Goal: Task Accomplishment & Management: Use online tool/utility

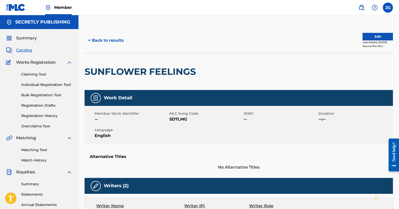
click at [31, 149] on link "Matching Tool" at bounding box center [46, 150] width 51 height 5
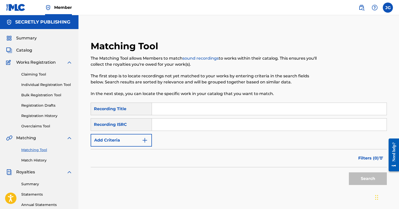
click at [160, 125] on input "Search Form" at bounding box center [269, 125] width 235 height 12
paste input "QZB4J1854414"
type input "QZB4J1854414"
click at [349, 173] on button "Search" at bounding box center [368, 179] width 38 height 13
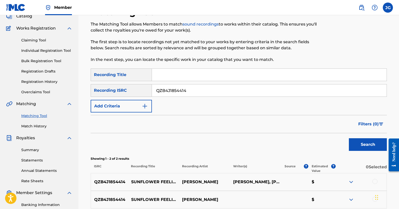
scroll to position [32, 0]
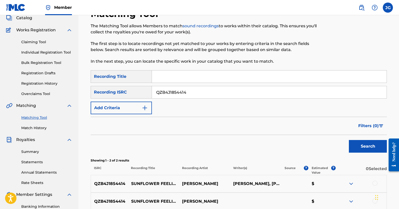
click at [26, 106] on span "Matching" at bounding box center [26, 106] width 20 height 6
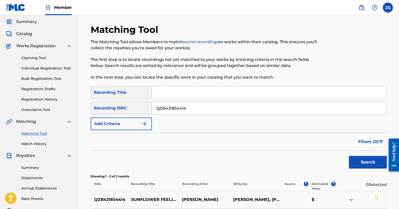
scroll to position [0, 0]
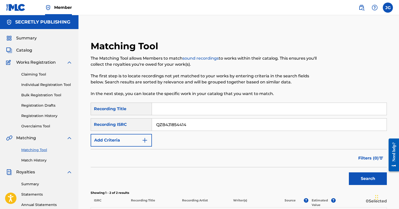
click at [362, 7] on img at bounding box center [361, 8] width 6 height 6
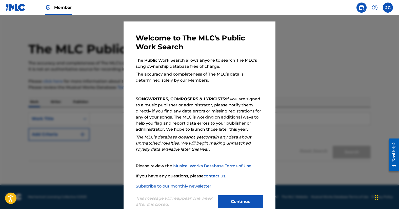
scroll to position [22, 0]
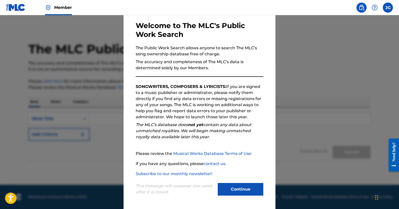
click at [245, 190] on button "Continue" at bounding box center [241, 189] width 46 height 13
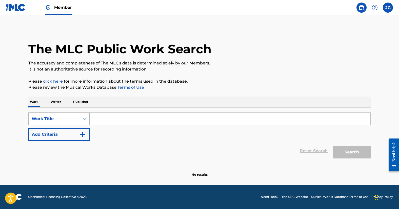
click at [59, 117] on div "Work Title" at bounding box center [55, 119] width 46 height 6
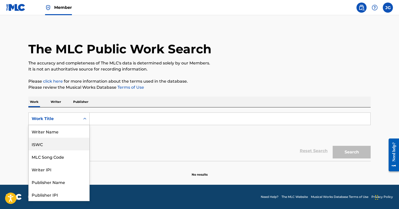
scroll to position [25, 0]
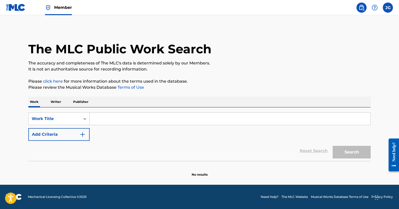
click at [136, 144] on div "Reset Search Search" at bounding box center [199, 151] width 342 height 20
click at [48, 133] on button "Add Criteria" at bounding box center [58, 134] width 61 height 13
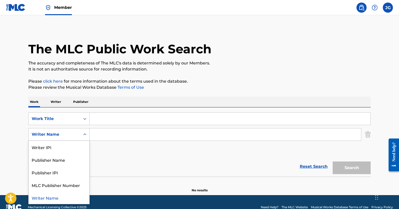
click at [57, 132] on div "Writer Name" at bounding box center [55, 135] width 46 height 6
click at [53, 150] on div "Writer IPI" at bounding box center [59, 147] width 61 height 13
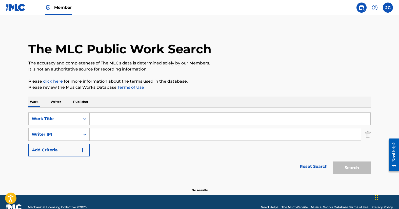
click at [120, 115] on input "Search Form" at bounding box center [230, 119] width 281 height 12
paste input "40555222"
type input "40555222"
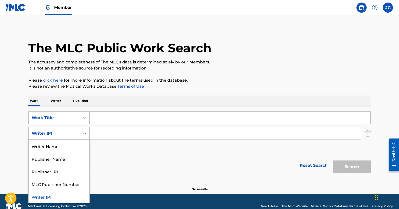
click at [72, 136] on div "Writer IPI" at bounding box center [55, 134] width 46 height 6
click at [67, 144] on div "Writer Name" at bounding box center [59, 146] width 61 height 13
drag, startPoint x: 67, startPoint y: 135, endPoint x: 71, endPoint y: 164, distance: 29.5
click at [67, 135] on div "Writer Name" at bounding box center [55, 134] width 46 height 6
click at [55, 150] on div "Writer IPI" at bounding box center [59, 146] width 61 height 13
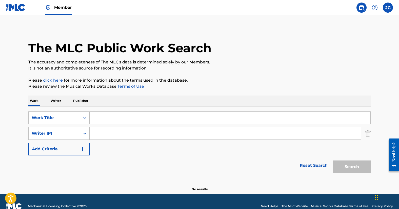
click at [126, 136] on input "Search Form" at bounding box center [225, 134] width 271 height 12
paste input "40555222"
type input "40555222"
click at [66, 154] on button "Add Criteria" at bounding box center [58, 149] width 61 height 13
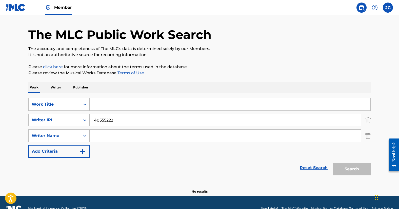
scroll to position [26, 0]
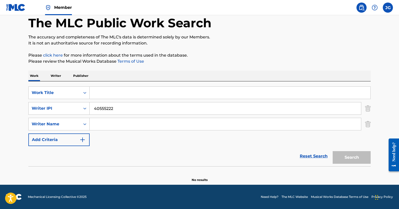
click at [113, 94] on input "Search Form" at bounding box center [230, 93] width 281 height 12
type input "sunflower feelings"
click at [367, 161] on button "Search" at bounding box center [352, 157] width 38 height 13
click at [120, 116] on div "SearchWithCriteria8a97554f-836d-44fe-8937-921be14f6ebd Work Title sunflower fee…" at bounding box center [199, 117] width 342 height 60
click at [125, 110] on input "40555222" at bounding box center [225, 109] width 271 height 12
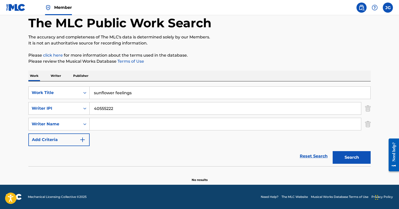
click at [125, 110] on input "40555222" at bounding box center [225, 109] width 271 height 12
paste input "81642943"
type input "816429432"
click at [333, 151] on button "Search" at bounding box center [352, 157] width 38 height 13
click at [106, 110] on input "816429432" at bounding box center [225, 109] width 271 height 12
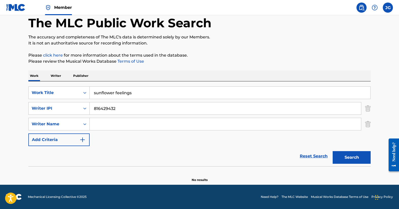
click at [106, 110] on input "816429432" at bounding box center [225, 109] width 271 height 12
click at [333, 151] on button "Search" at bounding box center [352, 157] width 38 height 13
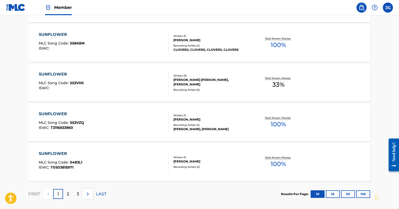
scroll to position [0, 0]
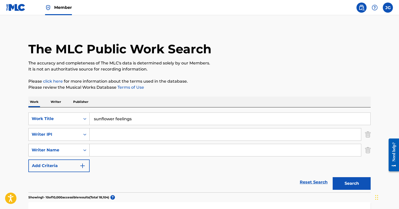
click at [62, 149] on div "Writer Name" at bounding box center [55, 150] width 46 height 6
click at [125, 151] on input "Search Form" at bounding box center [225, 150] width 271 height 12
paste input "[PERSON_NAME]"
type input "[PERSON_NAME]"
click at [333, 177] on button "Search" at bounding box center [352, 183] width 38 height 13
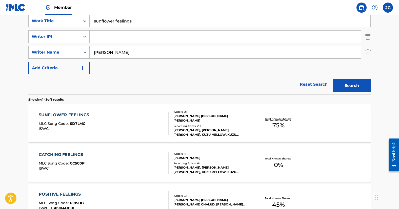
scroll to position [140, 0]
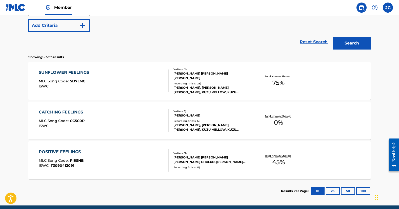
click at [70, 72] on div "SUNFLOWER FEELINGS" at bounding box center [65, 73] width 53 height 6
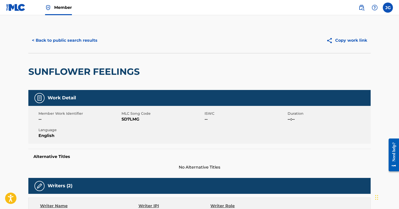
click at [54, 39] on button "< Back to public search results" at bounding box center [64, 40] width 73 height 13
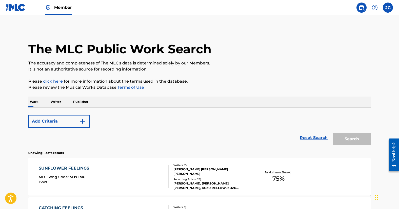
scroll to position [161, 0]
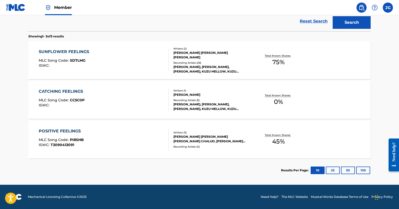
click at [54, 9] on link "Member" at bounding box center [58, 7] width 27 height 15
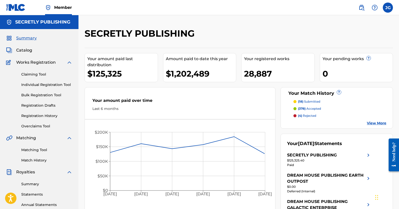
click at [39, 150] on link "Matching Tool" at bounding box center [46, 150] width 51 height 5
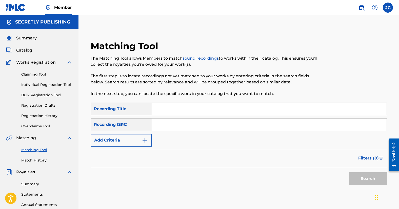
click at [112, 139] on button "Add Criteria" at bounding box center [121, 140] width 61 height 13
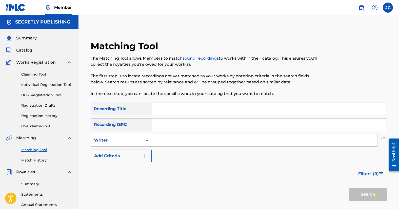
click at [117, 138] on div "Writer" at bounding box center [117, 140] width 46 height 6
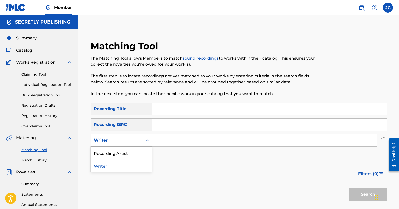
click at [119, 156] on div "Recording Artist" at bounding box center [121, 153] width 61 height 13
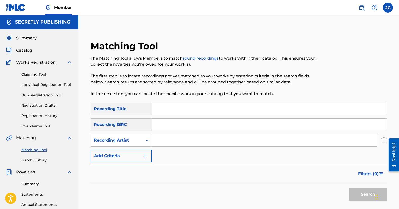
click at [168, 144] on input "Search Form" at bounding box center [264, 140] width 225 height 12
type input "[PERSON_NAME]"
click at [349, 188] on button "Search" at bounding box center [368, 194] width 38 height 13
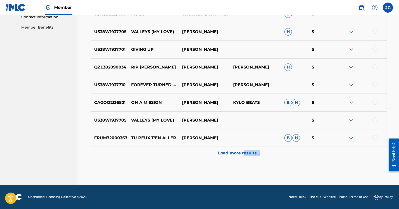
click at [245, 156] on div "Load more results..." at bounding box center [239, 153] width 296 height 13
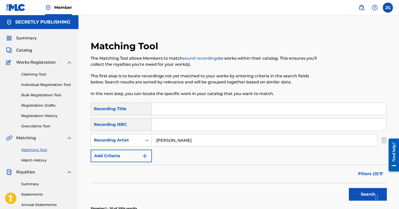
click at [195, 109] on input "Search Form" at bounding box center [269, 109] width 235 height 12
click at [349, 188] on button "Search" at bounding box center [368, 194] width 38 height 13
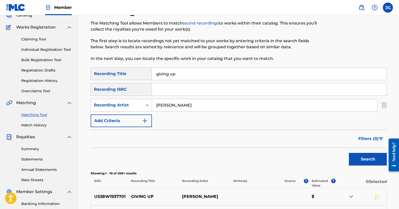
scroll to position [36, 0]
drag, startPoint x: 164, startPoint y: 71, endPoint x: 142, endPoint y: 70, distance: 22.3
click at [142, 70] on div "SearchWithCriteriac0248af8-69b7-4861-b42f-3d14ee777124 Recording Title giving up" at bounding box center [239, 73] width 296 height 13
click at [349, 153] on button "Search" at bounding box center [368, 159] width 38 height 13
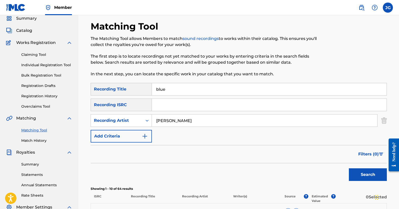
scroll to position [0, 0]
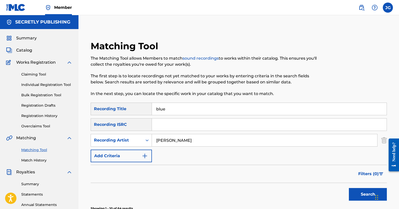
click at [165, 106] on input "blue" at bounding box center [269, 109] width 235 height 12
click at [349, 188] on button "Search" at bounding box center [368, 194] width 38 height 13
drag, startPoint x: 180, startPoint y: 110, endPoint x: 132, endPoint y: 98, distance: 49.3
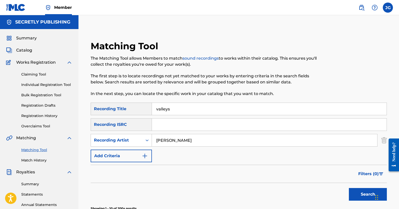
type input "valleys"
click at [349, 188] on button "Search" at bounding box center [368, 194] width 38 height 13
drag, startPoint x: 180, startPoint y: 142, endPoint x: 138, endPoint y: 139, distance: 42.6
click at [138, 139] on div "SearchWithCriteria4207411f-a587-4d7e-8aa6-1bcc62d830ca Recording Artist [PERSON…" at bounding box center [239, 140] width 296 height 13
click at [181, 107] on input "valleys" at bounding box center [269, 109] width 235 height 12
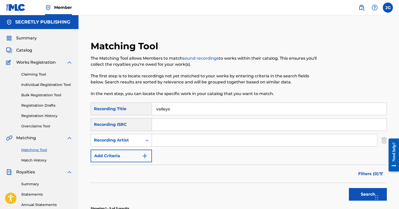
click at [181, 107] on input "valleys" at bounding box center [269, 109] width 235 height 12
click at [176, 137] on input "Search Form" at bounding box center [264, 140] width 225 height 12
type input "[PERSON_NAME]"
click at [349, 188] on button "Search" at bounding box center [368, 194] width 38 height 13
click at [180, 110] on input "Search Form" at bounding box center [269, 109] width 235 height 12
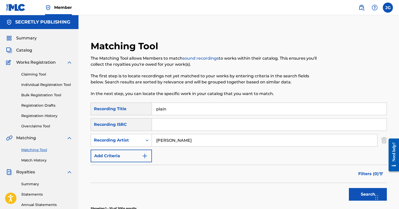
click at [349, 188] on button "Search" at bounding box center [368, 194] width 38 height 13
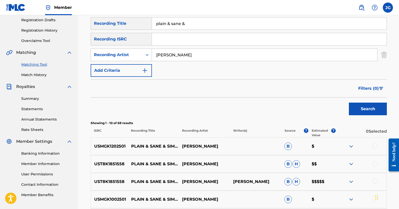
scroll to position [43, 0]
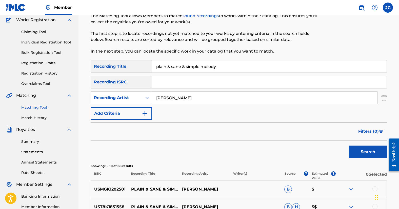
type input "plain & sane & simple melody"
click at [366, 153] on button "Search" at bounding box center [368, 152] width 38 height 13
drag, startPoint x: 209, startPoint y: 109, endPoint x: 133, endPoint y: 94, distance: 77.6
click at [121, 96] on div "SearchWithCriteriac0248af8-69b7-4861-b42f-3d14ee777124 Recording Title plain & …" at bounding box center [239, 90] width 296 height 60
drag, startPoint x: 157, startPoint y: 95, endPoint x: 134, endPoint y: 95, distance: 23.5
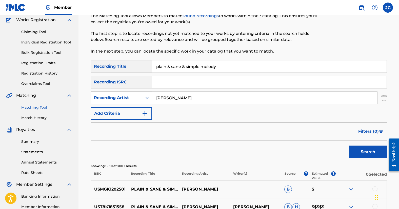
click at [131, 94] on div "SearchWithCriteria4207411f-a587-4d7e-8aa6-1bcc62d830ca Recording Artist [PERSON…" at bounding box center [239, 98] width 296 height 13
click at [349, 146] on button "Search" at bounding box center [368, 152] width 38 height 13
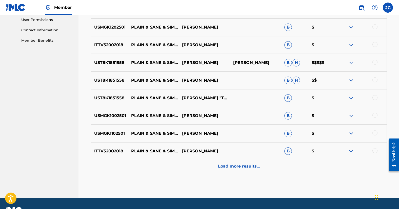
click at [240, 169] on p "Load more results..." at bounding box center [239, 167] width 42 height 6
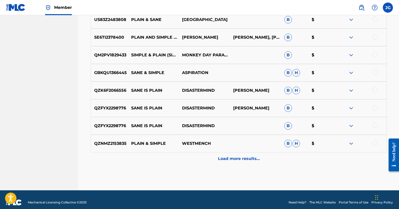
scroll to position [431, 0]
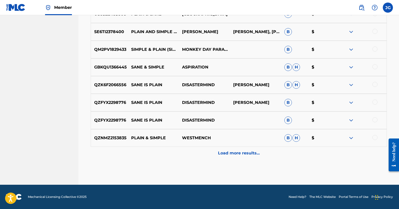
click at [245, 154] on p "Load more results..." at bounding box center [239, 153] width 42 height 6
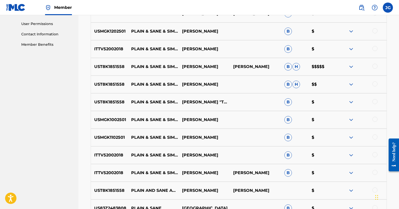
scroll to position [237, 0]
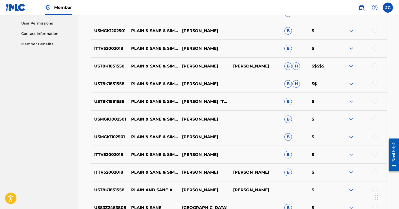
drag, startPoint x: 376, startPoint y: 65, endPoint x: 377, endPoint y: 73, distance: 8.0
click at [376, 65] on div at bounding box center [374, 65] width 5 height 5
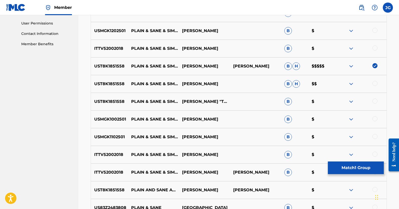
click at [374, 84] on div at bounding box center [374, 83] width 5 height 5
click at [375, 104] on div at bounding box center [374, 101] width 5 height 5
click at [376, 117] on div at bounding box center [374, 118] width 5 height 5
click at [375, 136] on div at bounding box center [374, 136] width 5 height 5
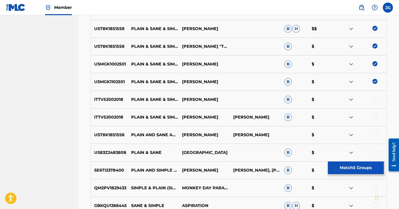
scroll to position [293, 0]
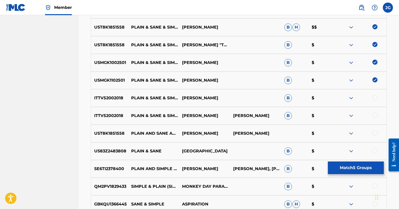
click at [375, 115] on div at bounding box center [374, 115] width 5 height 5
click at [375, 134] on div at bounding box center [374, 133] width 5 height 5
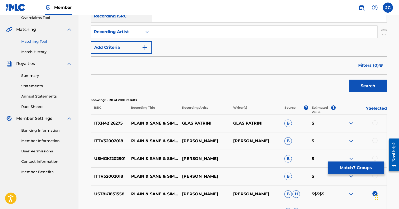
scroll to position [167, 0]
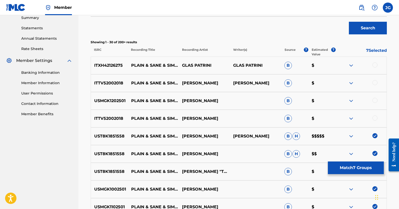
drag, startPoint x: 373, startPoint y: 64, endPoint x: 373, endPoint y: 73, distance: 8.9
click at [373, 64] on div at bounding box center [374, 65] width 5 height 5
click at [374, 82] on div at bounding box center [374, 82] width 5 height 5
click at [374, 101] on div at bounding box center [374, 100] width 5 height 5
click at [373, 117] on div at bounding box center [374, 118] width 5 height 5
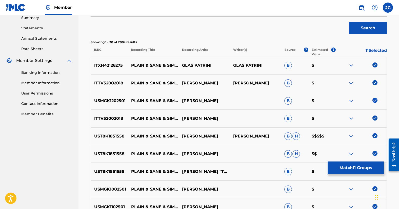
click at [368, 22] on button "Search" at bounding box center [368, 28] width 38 height 13
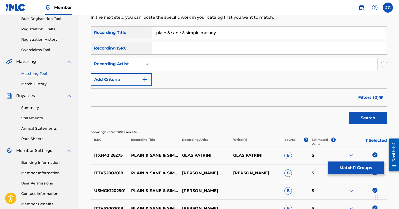
scroll to position [112, 0]
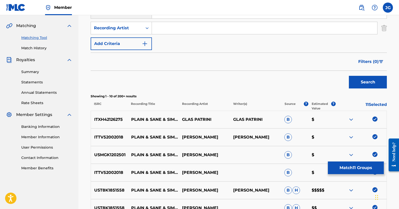
click at [350, 168] on button "Match 11 Groups" at bounding box center [356, 168] width 56 height 13
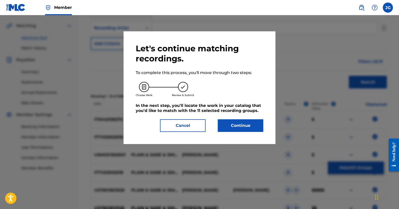
click at [252, 128] on button "Continue" at bounding box center [241, 125] width 46 height 13
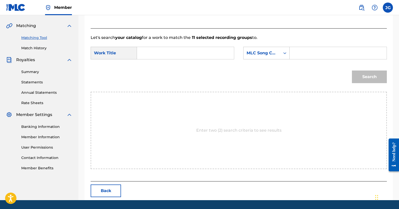
drag, startPoint x: 166, startPoint y: 52, endPoint x: 201, endPoint y: 63, distance: 37.0
click at [166, 52] on input "Search Form" at bounding box center [185, 53] width 88 height 12
paste input "PO9PMH"
type input "PO9PMH"
click at [303, 53] on input "Search Form" at bounding box center [338, 53] width 88 height 12
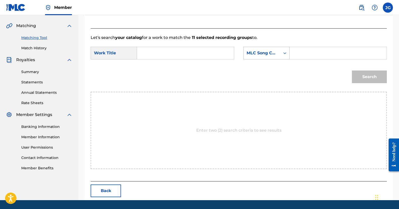
paste input "PO9PMH"
type input "PO9PMH"
click at [188, 51] on input "Search Form" at bounding box center [185, 53] width 88 height 12
type input "plain & sane"
click at [375, 78] on button "Search" at bounding box center [369, 77] width 35 height 13
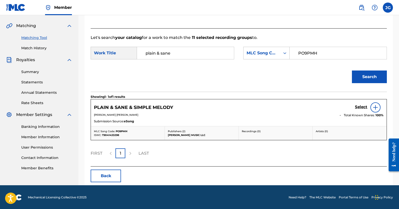
click at [361, 105] on h5 "Select" at bounding box center [361, 107] width 12 height 5
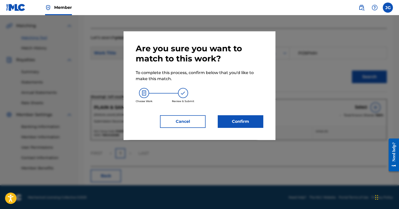
click at [242, 124] on button "Confirm" at bounding box center [241, 121] width 46 height 13
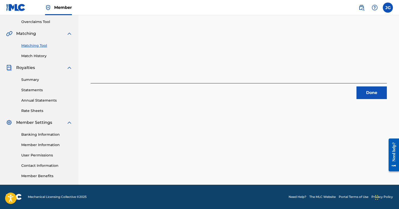
scroll to position [0, 0]
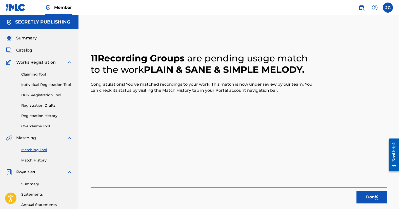
click at [363, 196] on button "Done" at bounding box center [371, 197] width 30 height 13
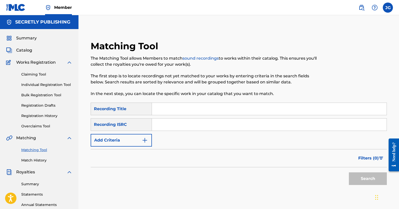
click at [179, 114] on input "Search Form" at bounding box center [269, 109] width 235 height 12
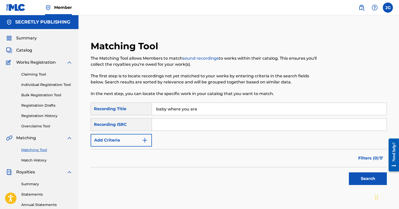
type input "baby where you are"
click at [361, 179] on button "Search" at bounding box center [368, 179] width 38 height 13
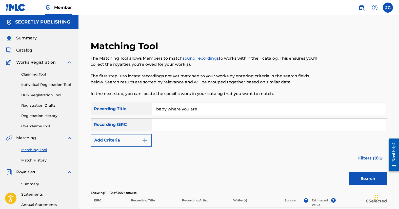
click at [124, 137] on button "Add Criteria" at bounding box center [121, 140] width 61 height 13
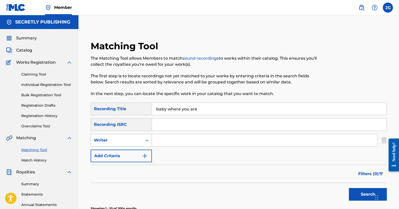
click at [129, 144] on div "Writer" at bounding box center [117, 141] width 52 height 10
click at [131, 151] on div "Recording Artist" at bounding box center [121, 153] width 61 height 13
click at [174, 142] on input "Search Form" at bounding box center [264, 140] width 225 height 12
click at [349, 188] on button "Search" at bounding box center [368, 194] width 38 height 13
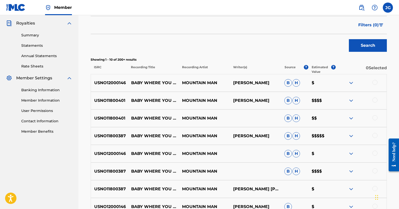
scroll to position [150, 0]
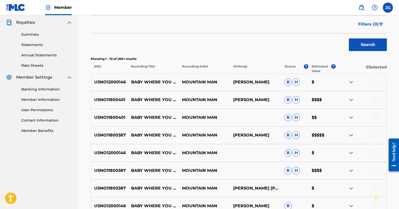
click at [376, 82] on div at bounding box center [374, 81] width 5 height 5
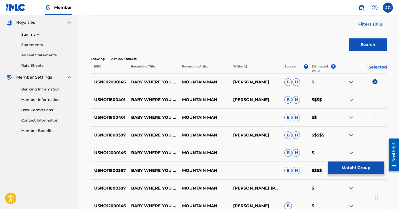
click at [375, 101] on div at bounding box center [374, 99] width 5 height 5
click at [372, 116] on div at bounding box center [374, 117] width 5 height 5
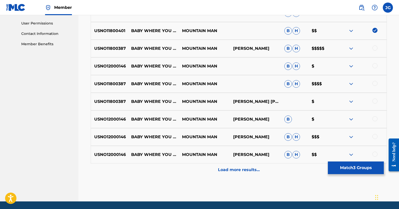
scroll to position [218, 0]
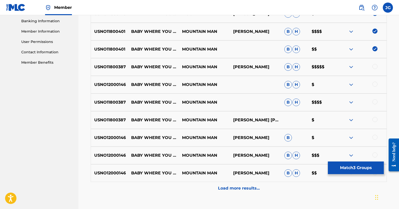
drag, startPoint x: 374, startPoint y: 67, endPoint x: 374, endPoint y: 70, distance: 2.6
click at [374, 67] on div at bounding box center [374, 66] width 5 height 5
click at [374, 83] on div at bounding box center [374, 84] width 5 height 5
click at [374, 103] on div at bounding box center [374, 101] width 5 height 5
click at [375, 120] on div at bounding box center [374, 119] width 5 height 5
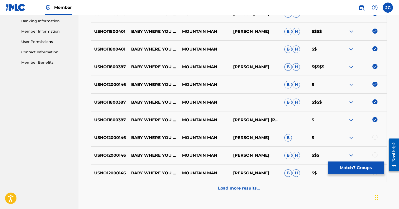
click at [376, 137] on div at bounding box center [374, 137] width 5 height 5
drag, startPoint x: 374, startPoint y: 155, endPoint x: 373, endPoint y: 146, distance: 8.9
click at [374, 155] on div at bounding box center [374, 155] width 5 height 5
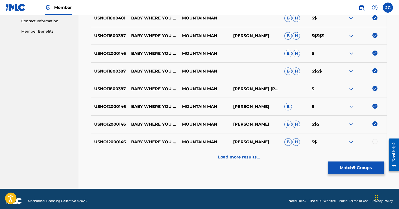
scroll to position [253, 0]
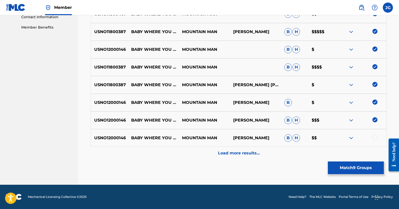
drag, startPoint x: 376, startPoint y: 135, endPoint x: 349, endPoint y: 144, distance: 28.1
click at [376, 136] on div at bounding box center [374, 137] width 5 height 5
click at [252, 156] on p "Load more results..." at bounding box center [239, 153] width 42 height 6
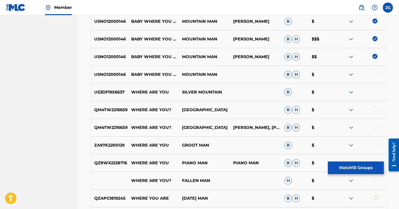
scroll to position [334, 0]
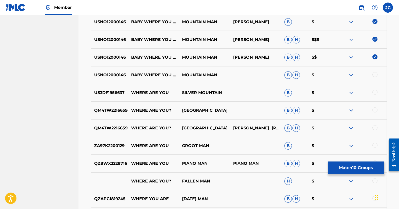
click at [375, 74] on div at bounding box center [374, 74] width 5 height 5
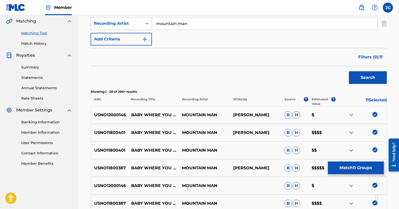
scroll to position [0, 0]
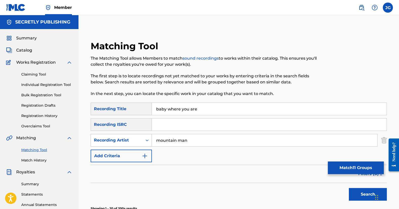
drag, startPoint x: 198, startPoint y: 146, endPoint x: 129, endPoint y: 142, distance: 69.0
click at [129, 142] on div "SearchWithCriteria989fbcaa-69b2-4d4a-ae11-7f6a72a13eef Recording Artist mountai…" at bounding box center [239, 140] width 296 height 13
paste input "[PERSON_NAME]"
click at [349, 188] on button "Search" at bounding box center [368, 194] width 38 height 13
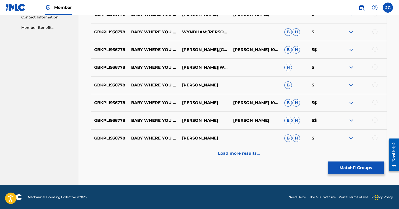
scroll to position [253, 0]
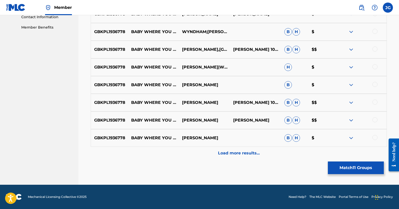
click at [374, 138] on div at bounding box center [374, 137] width 5 height 5
click at [374, 120] on div at bounding box center [374, 119] width 5 height 5
click at [373, 102] on div at bounding box center [374, 102] width 5 height 5
click at [375, 84] on div at bounding box center [374, 84] width 5 height 5
click at [375, 68] on div at bounding box center [374, 66] width 5 height 5
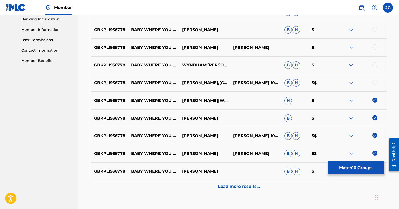
scroll to position [182, 0]
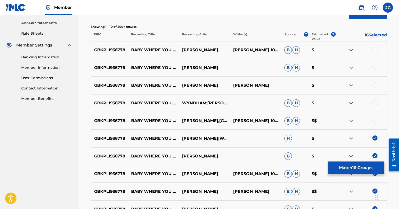
click at [374, 122] on div at bounding box center [374, 120] width 5 height 5
click at [375, 103] on div at bounding box center [374, 102] width 5 height 5
click at [374, 85] on div at bounding box center [374, 85] width 5 height 5
click at [374, 69] on div at bounding box center [374, 67] width 5 height 5
click at [376, 48] on div at bounding box center [374, 49] width 5 height 5
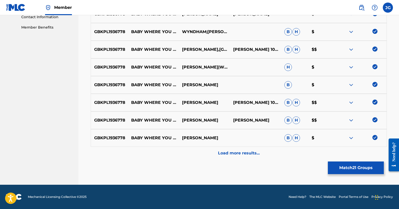
click at [235, 155] on p "Load more results..." at bounding box center [239, 153] width 42 height 6
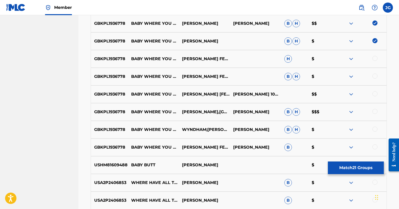
scroll to position [345, 0]
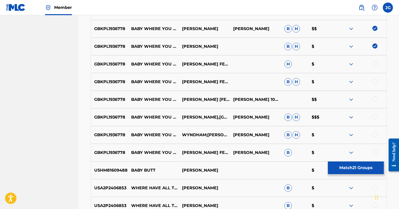
click at [375, 63] on div at bounding box center [374, 63] width 5 height 5
click at [376, 81] on div at bounding box center [374, 81] width 5 height 5
click at [374, 100] on div at bounding box center [374, 99] width 5 height 5
click at [374, 115] on div at bounding box center [374, 116] width 5 height 5
click at [374, 134] on div at bounding box center [374, 134] width 5 height 5
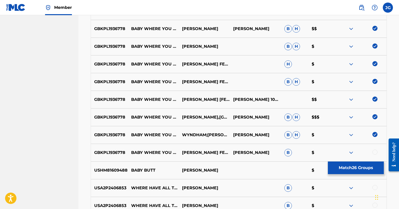
click at [374, 152] on div at bounding box center [374, 152] width 5 height 5
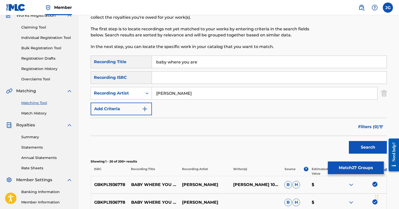
scroll to position [0, 0]
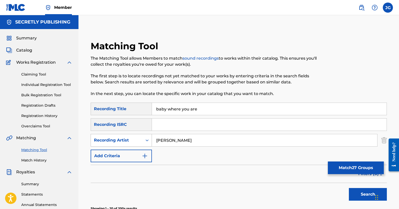
drag, startPoint x: 188, startPoint y: 140, endPoint x: 123, endPoint y: 139, distance: 65.8
click at [123, 139] on div "SearchWithCriteria989fbcaa-69b2-4d4a-ae11-7f6a72a13eef Recording Artist [PERSON…" at bounding box center [239, 140] width 296 height 13
paste input "iush"
click at [349, 188] on button "Search" at bounding box center [368, 194] width 38 height 13
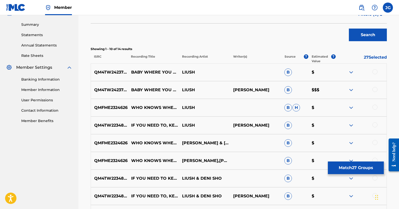
scroll to position [175, 0]
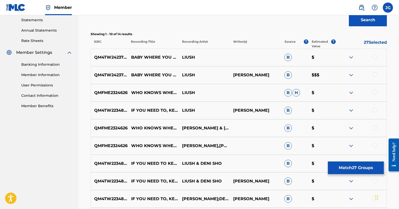
click at [376, 57] on div at bounding box center [374, 56] width 5 height 5
click at [376, 75] on div at bounding box center [374, 74] width 5 height 5
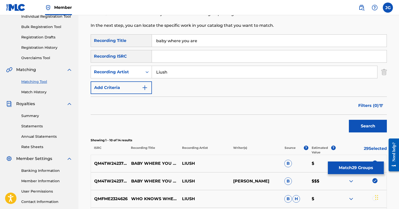
scroll to position [0, 0]
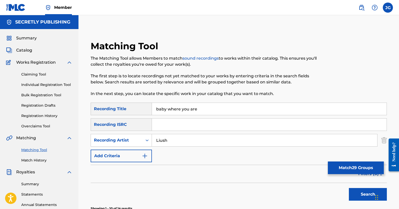
click at [197, 141] on input "Liush" at bounding box center [264, 140] width 225 height 12
paste input "Red [PERSON_NAME] & the House of Bamboo"
type input "Red [PERSON_NAME] & the House of Bamboo"
click at [349, 188] on button "Search" at bounding box center [368, 194] width 38 height 13
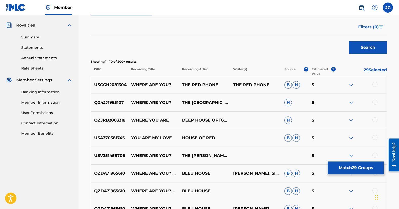
scroll to position [153, 0]
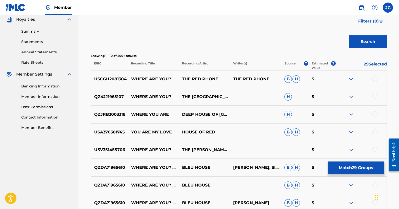
click at [356, 168] on button "Match 29 Groups" at bounding box center [356, 168] width 56 height 13
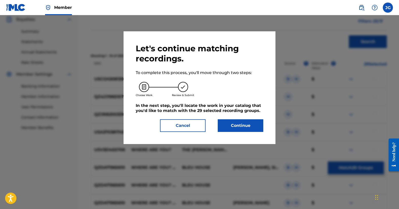
click at [251, 122] on button "Continue" at bounding box center [241, 125] width 46 height 13
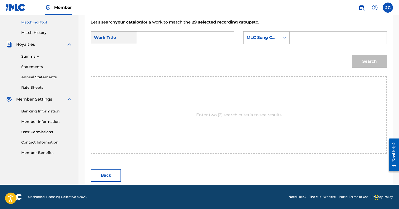
scroll to position [128, 0]
drag, startPoint x: 324, startPoint y: 36, endPoint x: 327, endPoint y: 36, distance: 2.8
click at [324, 36] on input "Search Form" at bounding box center [338, 38] width 88 height 12
paste input "BF7P80"
type input "BF7P80"
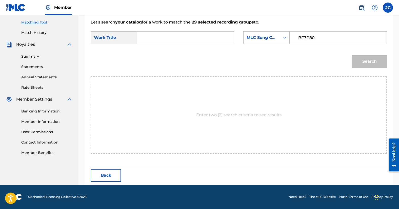
click at [189, 37] on input "Search Form" at bounding box center [185, 38] width 88 height 12
paste input "Baby Where You Are"
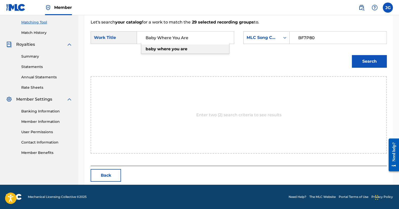
type input "Baby Where You Are"
click at [363, 57] on button "Search" at bounding box center [369, 61] width 35 height 13
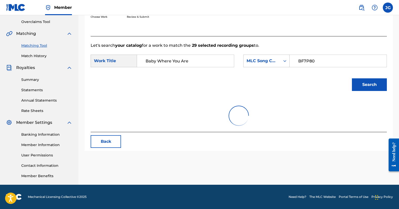
scroll to position [113, 0]
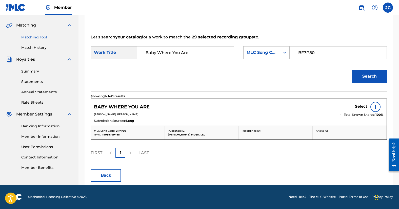
click at [361, 106] on h5 "Select" at bounding box center [361, 106] width 12 height 5
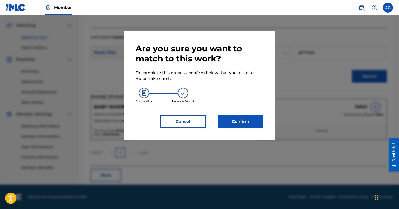
click at [251, 121] on button "Confirm" at bounding box center [241, 121] width 46 height 13
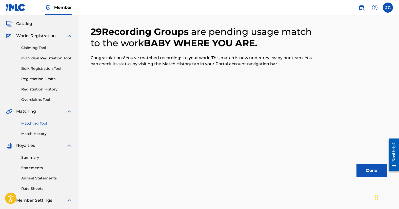
scroll to position [0, 0]
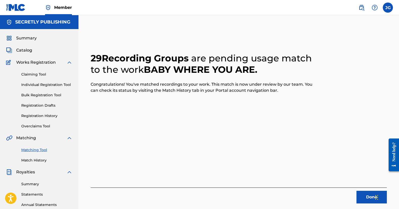
click at [362, 199] on button "Done" at bounding box center [371, 197] width 30 height 13
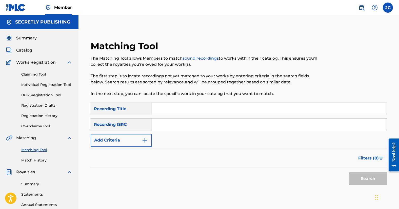
click at [166, 106] on input "Search Form" at bounding box center [269, 109] width 235 height 12
paste input "I'll Find A Way (To Carry It All)"
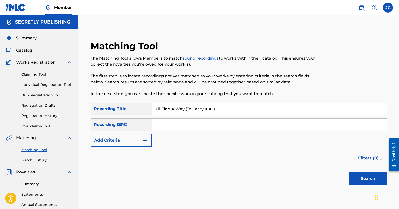
type input "I'll Find A Way (To Carry It All)"
click at [357, 179] on button "Search" at bounding box center [368, 179] width 38 height 13
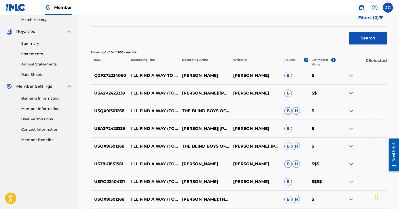
scroll to position [144, 0]
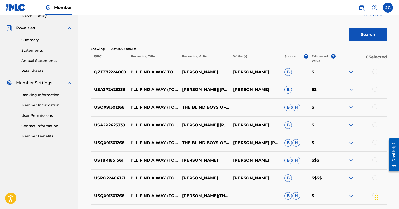
click at [374, 71] on div at bounding box center [374, 71] width 5 height 5
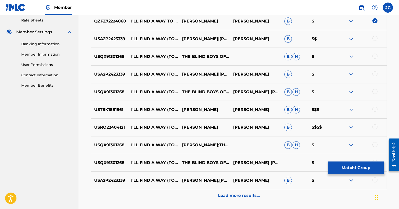
scroll to position [200, 0]
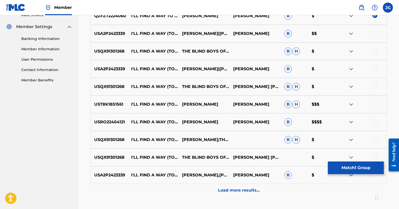
click at [377, 31] on div at bounding box center [360, 34] width 51 height 6
click at [375, 33] on div at bounding box center [374, 33] width 5 height 5
click at [375, 52] on div at bounding box center [374, 50] width 5 height 5
click at [374, 71] on div at bounding box center [360, 69] width 51 height 6
click at [374, 69] on div at bounding box center [374, 68] width 5 height 5
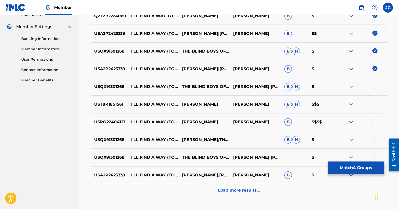
click at [375, 86] on div at bounding box center [374, 86] width 5 height 5
drag, startPoint x: 376, startPoint y: 104, endPoint x: 376, endPoint y: 107, distance: 3.0
click at [376, 104] on div at bounding box center [374, 104] width 5 height 5
click at [374, 121] on div at bounding box center [374, 121] width 5 height 5
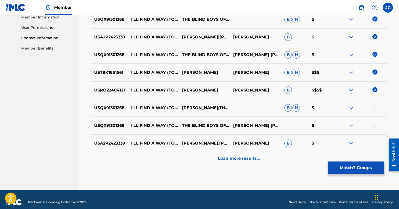
scroll to position [238, 0]
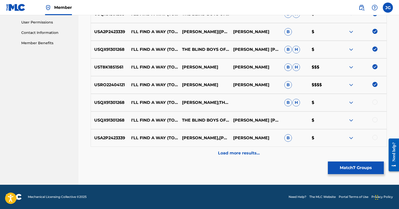
click at [376, 102] on div at bounding box center [374, 102] width 5 height 5
click at [376, 120] on div at bounding box center [374, 119] width 5 height 5
drag, startPoint x: 375, startPoint y: 137, endPoint x: 363, endPoint y: 137, distance: 11.9
click at [375, 137] on div at bounding box center [374, 137] width 5 height 5
click at [253, 153] on p "Load more results..." at bounding box center [239, 153] width 42 height 6
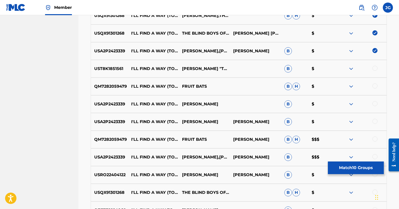
scroll to position [333, 0]
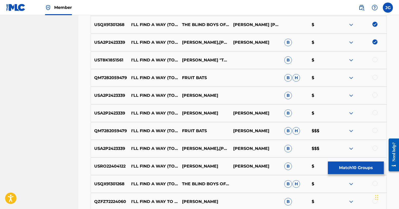
click at [374, 59] on div at bounding box center [374, 59] width 5 height 5
click at [374, 79] on div at bounding box center [374, 77] width 5 height 5
click at [375, 96] on div at bounding box center [374, 95] width 5 height 5
click at [375, 112] on div at bounding box center [374, 112] width 5 height 5
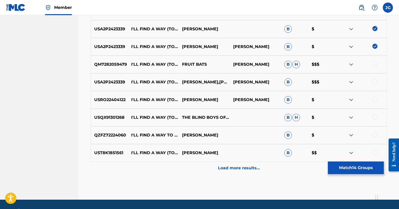
scroll to position [415, 0]
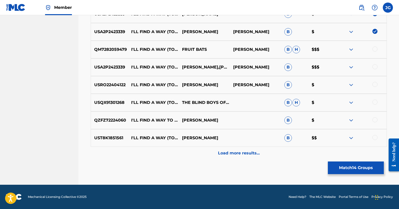
click at [374, 48] on div at bounding box center [374, 49] width 5 height 5
click at [374, 67] on div at bounding box center [374, 66] width 5 height 5
drag, startPoint x: 374, startPoint y: 83, endPoint x: 374, endPoint y: 89, distance: 6.1
click at [374, 83] on div at bounding box center [374, 84] width 5 height 5
click at [374, 101] on div at bounding box center [374, 102] width 5 height 5
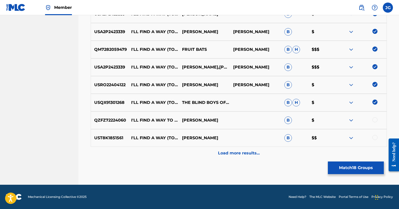
click at [374, 119] on div at bounding box center [374, 119] width 5 height 5
click at [375, 138] on div at bounding box center [374, 137] width 5 height 5
click at [228, 157] on div "Load more results..." at bounding box center [239, 153] width 296 height 13
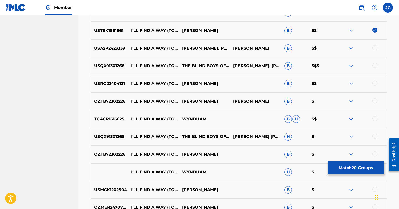
scroll to position [500, 0]
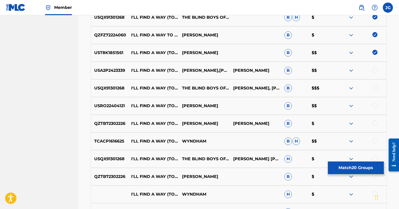
click at [375, 70] on div at bounding box center [374, 70] width 5 height 5
click at [375, 88] on div at bounding box center [374, 87] width 5 height 5
click at [375, 105] on div at bounding box center [374, 105] width 5 height 5
click at [375, 122] on div at bounding box center [374, 123] width 5 height 5
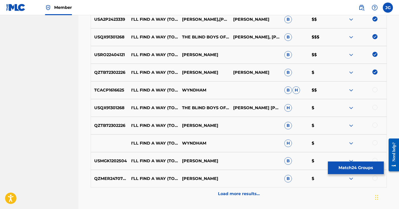
scroll to position [561, 0]
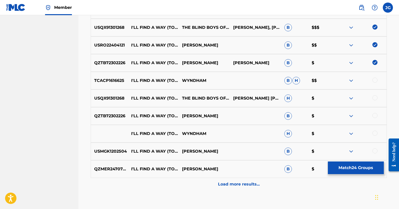
click at [375, 81] on div at bounding box center [374, 80] width 5 height 5
drag, startPoint x: 373, startPoint y: 93, endPoint x: 376, endPoint y: 98, distance: 6.6
click at [373, 93] on div "USQX91301268 I'LL FIND A WAY (TO CARRY IT ALL) THE BLIND BOYS OF [US_STATE] FEA…" at bounding box center [239, 99] width 296 height 18
click at [376, 98] on div at bounding box center [374, 97] width 5 height 5
click at [375, 115] on div at bounding box center [374, 115] width 5 height 5
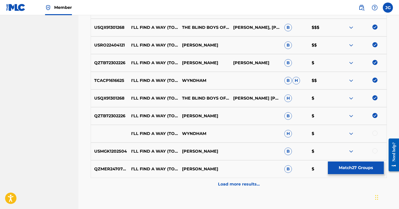
click at [376, 133] on div at bounding box center [374, 133] width 5 height 5
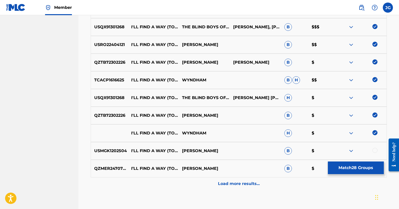
scroll to position [592, 0]
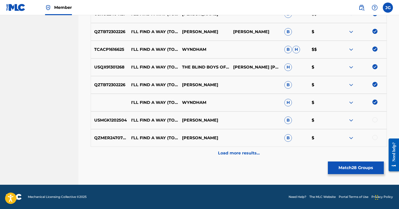
click at [375, 119] on div at bounding box center [374, 119] width 5 height 5
click at [375, 138] on div at bounding box center [374, 137] width 5 height 5
click at [256, 154] on p "Load more results..." at bounding box center [239, 153] width 42 height 6
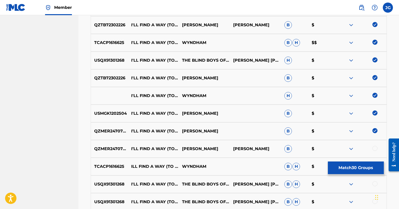
scroll to position [682, 0]
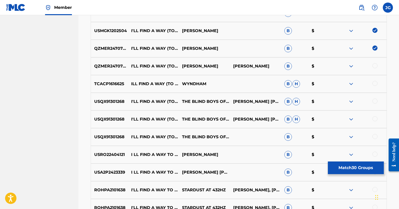
click at [375, 66] on div at bounding box center [374, 65] width 5 height 5
click at [376, 83] on div at bounding box center [374, 83] width 5 height 5
drag, startPoint x: 374, startPoint y: 100, endPoint x: 375, endPoint y: 104, distance: 3.8
click at [374, 101] on div at bounding box center [374, 101] width 5 height 5
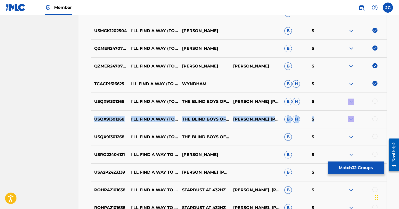
click at [374, 118] on div at bounding box center [374, 118] width 5 height 5
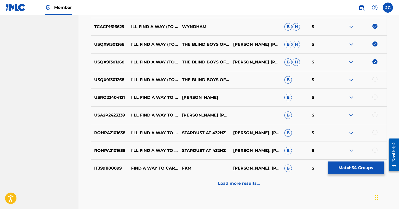
scroll to position [755, 0]
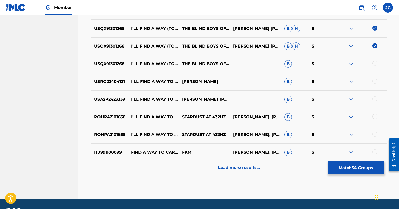
click at [376, 63] on div at bounding box center [374, 63] width 5 height 5
click at [374, 82] on div at bounding box center [374, 81] width 5 height 5
click at [374, 99] on div at bounding box center [374, 98] width 5 height 5
click at [228, 171] on div "Load more results..." at bounding box center [239, 167] width 296 height 13
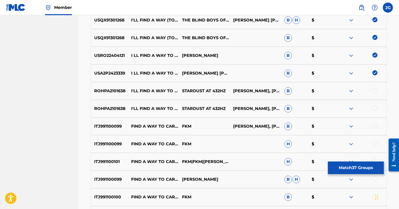
scroll to position [786, 0]
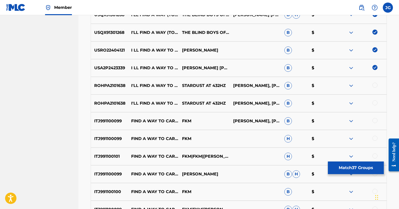
click at [148, 66] on div "USA2P2423339 I LL FIND A WAY TO CARRY IT ALL [PERSON_NAME] [PERSON_NAME] B $" at bounding box center [239, 68] width 296 height 18
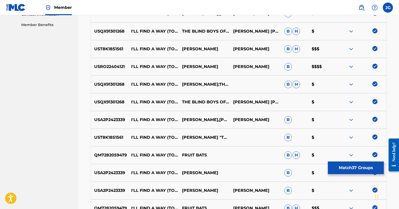
scroll to position [334, 0]
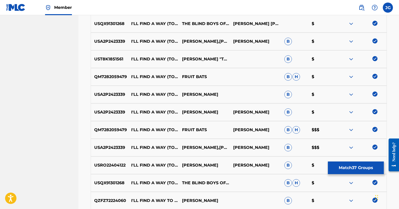
click at [350, 169] on button "Match 37 Groups" at bounding box center [356, 168] width 56 height 13
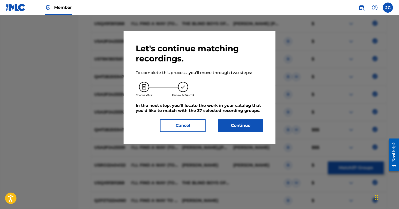
click at [253, 128] on button "Continue" at bounding box center [241, 125] width 46 height 13
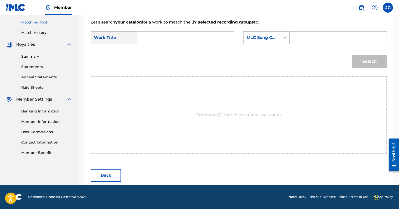
drag, startPoint x: 159, startPoint y: 33, endPoint x: 175, endPoint y: 38, distance: 16.7
click at [159, 33] on input "Search Form" at bounding box center [185, 38] width 88 height 12
paste input "I'll Find A Way (To Carry It All)"
type input "I'll Find A Way (To Carry It All)"
click at [314, 32] on input "Search Form" at bounding box center [338, 38] width 88 height 12
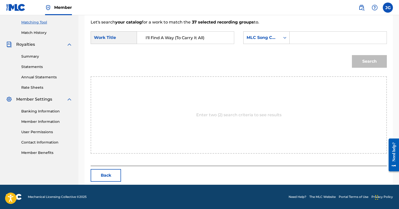
paste input "IZ0OC0"
type input "IZ0OC0"
drag, startPoint x: 287, startPoint y: 62, endPoint x: 399, endPoint y: 61, distance: 112.6
click at [288, 61] on div "Search" at bounding box center [239, 63] width 296 height 26
click at [374, 59] on button "Search" at bounding box center [369, 61] width 35 height 13
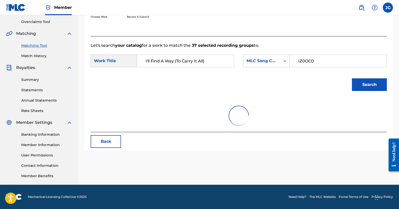
scroll to position [113, 0]
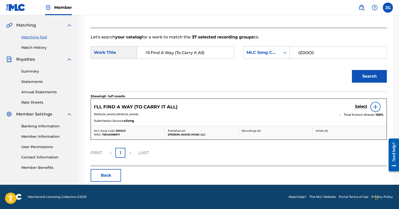
click at [358, 107] on h5 "Select" at bounding box center [361, 106] width 12 height 5
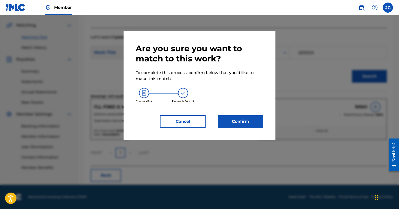
click at [249, 115] on div "Are you sure you want to match to this work? To complete this process, confirm …" at bounding box center [200, 86] width 128 height 85
click at [244, 121] on button "Confirm" at bounding box center [241, 121] width 46 height 13
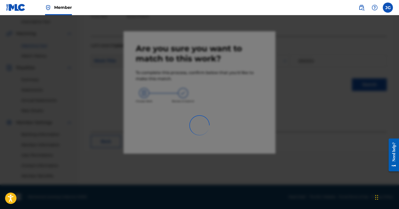
scroll to position [105, 0]
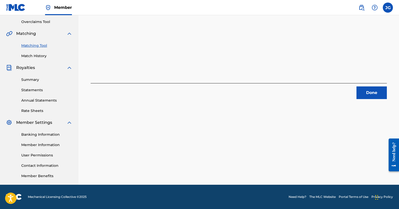
click at [33, 88] on link "Statements" at bounding box center [46, 90] width 51 height 5
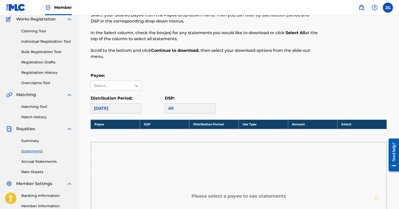
scroll to position [77, 0]
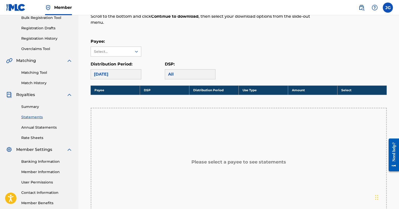
click at [37, 74] on link "Matching Tool" at bounding box center [46, 72] width 51 height 5
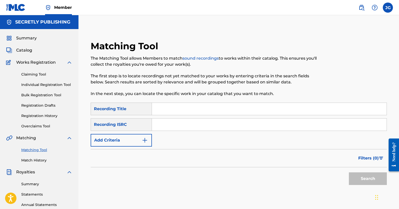
click at [122, 137] on button "Add Criteria" at bounding box center [121, 140] width 61 height 13
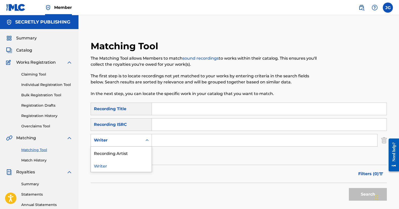
click at [122, 139] on div "Writer" at bounding box center [117, 140] width 46 height 6
click at [132, 151] on div "Recording Artist" at bounding box center [121, 153] width 61 height 13
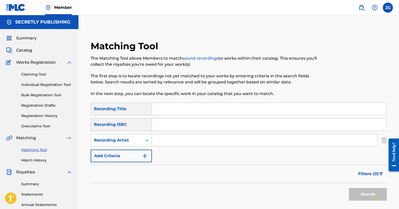
click at [182, 139] on input "Search Form" at bounding box center [264, 140] width 225 height 12
type input "[PERSON_NAME]"
click at [349, 188] on button "Search" at bounding box center [368, 194] width 38 height 13
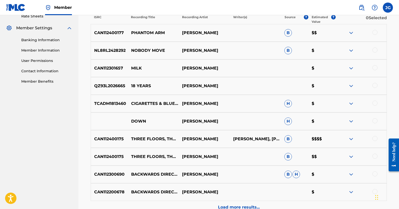
scroll to position [233, 0]
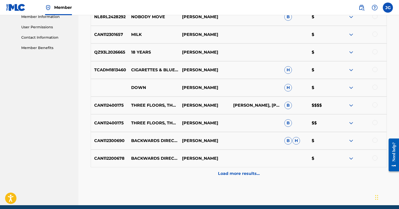
click at [99, 103] on p "CAN112400175" at bounding box center [109, 106] width 37 height 6
click at [101, 105] on p "CAN112400175" at bounding box center [109, 106] width 37 height 6
copy p "CAN112400175"
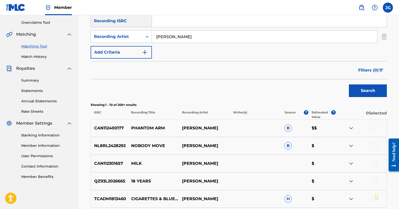
scroll to position [0, 0]
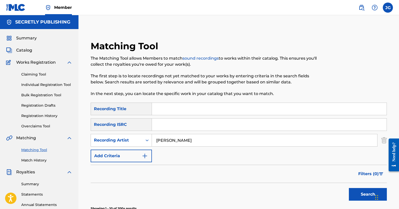
drag, startPoint x: 168, startPoint y: 114, endPoint x: 162, endPoint y: 126, distance: 13.8
click at [168, 114] on input "Search Form" at bounding box center [269, 109] width 235 height 12
click at [164, 126] on input "Search Form" at bounding box center [269, 125] width 235 height 12
paste input "CAN112400175"
type input "CAN112400175"
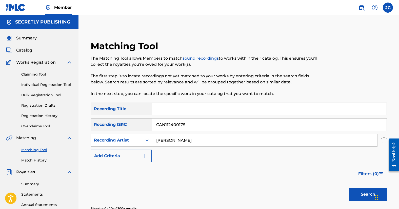
click at [349, 188] on button "Search" at bounding box center [368, 194] width 38 height 13
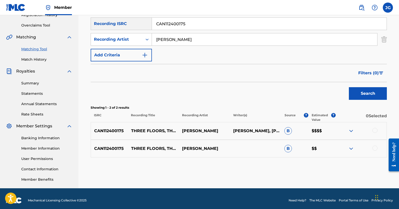
scroll to position [105, 0]
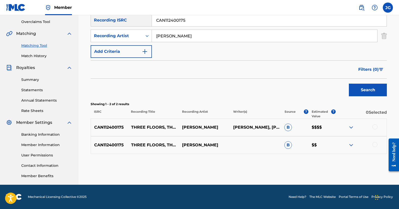
drag, startPoint x: 373, startPoint y: 146, endPoint x: 375, endPoint y: 139, distance: 7.4
click at [373, 146] on div at bounding box center [374, 144] width 5 height 5
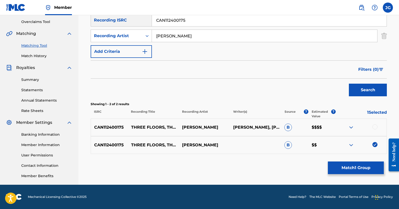
drag, startPoint x: 375, startPoint y: 127, endPoint x: 399, endPoint y: 124, distance: 24.7
click at [375, 127] on div at bounding box center [374, 127] width 5 height 5
click at [363, 170] on button "Match 2 Groups" at bounding box center [356, 168] width 56 height 13
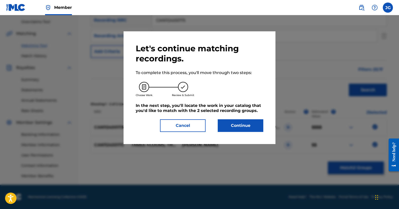
click at [241, 127] on button "Continue" at bounding box center [241, 125] width 46 height 13
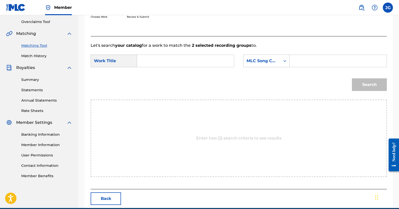
click at [337, 63] on input "Search Form" at bounding box center [338, 61] width 88 height 12
click at [314, 60] on input "Search Form" at bounding box center [338, 61] width 88 height 12
paste input "3A0IXZ"
type input "3A0IXZ"
drag, startPoint x: 164, startPoint y: 60, endPoint x: 177, endPoint y: 70, distance: 16.2
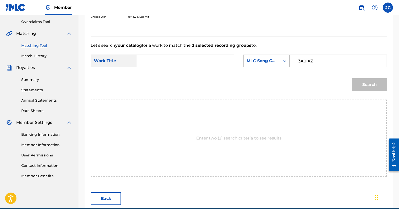
click at [164, 60] on input "Search Form" at bounding box center [185, 61] width 88 height 12
paste input "Three Floors, Three Doors"
type input "Three Floors, Three Doors"
drag, startPoint x: 191, startPoint y: 80, endPoint x: 317, endPoint y: 89, distance: 126.1
click at [192, 80] on div "Search" at bounding box center [239, 86] width 296 height 26
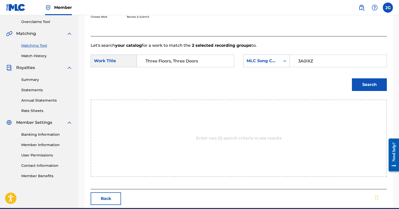
click at [362, 82] on button "Search" at bounding box center [369, 84] width 35 height 13
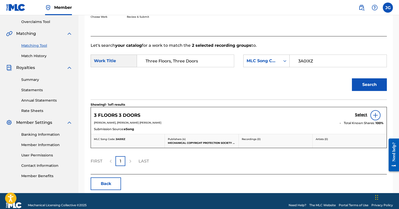
click at [360, 115] on h5 "Select" at bounding box center [361, 115] width 12 height 5
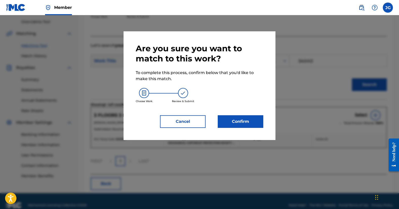
click at [237, 120] on button "Confirm" at bounding box center [241, 121] width 46 height 13
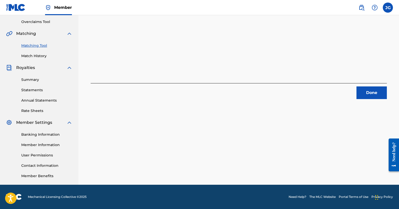
click at [375, 92] on button "Done" at bounding box center [371, 93] width 30 height 13
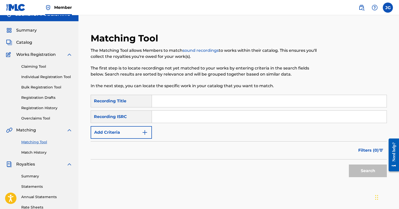
scroll to position [6, 0]
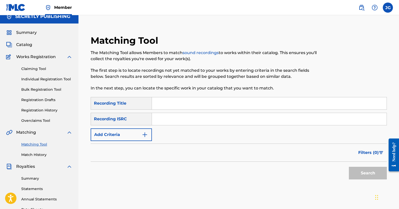
click at [135, 135] on button "Add Criteria" at bounding box center [121, 135] width 61 height 13
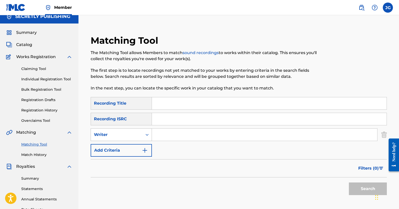
click at [124, 139] on div "Writer" at bounding box center [117, 135] width 52 height 10
click at [125, 150] on div "Recording Artist" at bounding box center [121, 147] width 61 height 13
click at [177, 135] on input "Search Form" at bounding box center [264, 135] width 225 height 12
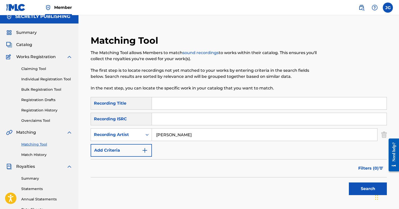
type input "[PERSON_NAME]"
click at [349, 183] on button "Search" at bounding box center [368, 189] width 38 height 13
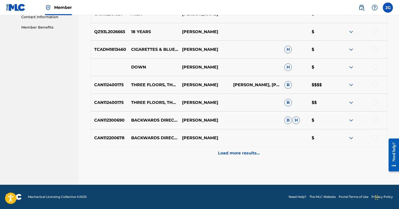
click at [248, 153] on p "Load more results..." at bounding box center [239, 153] width 42 height 6
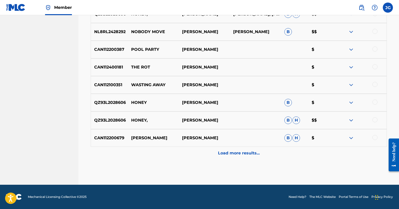
click at [237, 155] on p "Load more results..." at bounding box center [239, 153] width 42 height 6
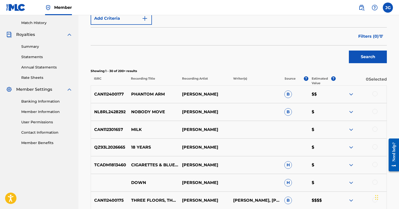
scroll to position [12, 0]
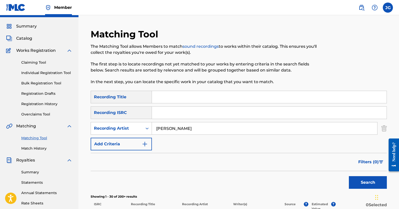
drag, startPoint x: 197, startPoint y: 127, endPoint x: 137, endPoint y: 120, distance: 60.4
click at [137, 120] on div "SearchWithCriteriac0248af8-69b7-4861-b42f-3d14ee777124 Recording Title SearchWi…" at bounding box center [239, 121] width 296 height 60
type input "[PERSON_NAME]"
click at [349, 176] on button "Search" at bounding box center [368, 182] width 38 height 13
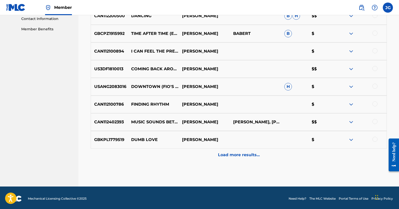
scroll to position [253, 0]
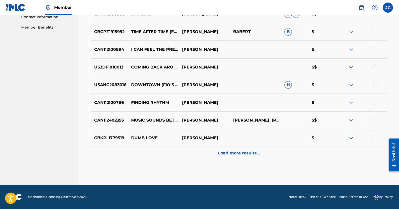
click at [260, 151] on div "Load more results..." at bounding box center [239, 153] width 296 height 13
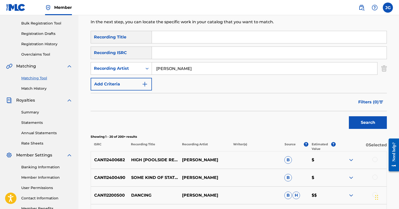
scroll to position [72, 0]
click at [371, 101] on span "Filters ( 0 )" at bounding box center [368, 102] width 21 height 6
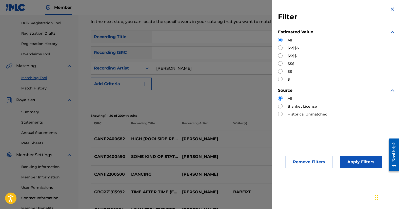
click at [279, 55] on input "Search Form" at bounding box center [280, 55] width 5 height 5
radio input "true"
click at [279, 48] on input "Search Form" at bounding box center [280, 48] width 5 height 5
radio input "true"
click at [363, 159] on button "Apply Filters" at bounding box center [361, 162] width 42 height 13
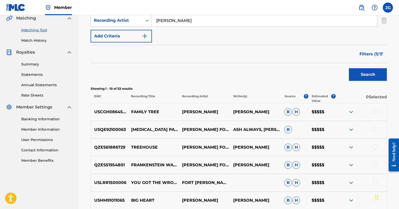
scroll to position [120, 0]
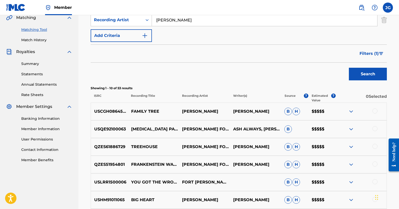
click at [367, 52] on span "Filters ( 1 )" at bounding box center [368, 54] width 19 height 6
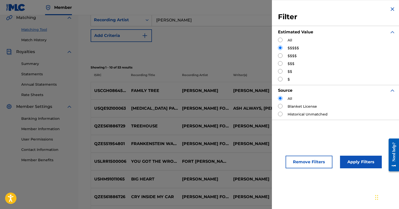
click at [283, 54] on div "$$$$" at bounding box center [336, 55] width 117 height 5
drag, startPoint x: 278, startPoint y: 56, endPoint x: 296, endPoint y: 77, distance: 28.0
click at [278, 56] on input "Search Form" at bounding box center [280, 55] width 5 height 5
radio input "true"
click at [354, 158] on button "Apply Filters" at bounding box center [361, 162] width 42 height 13
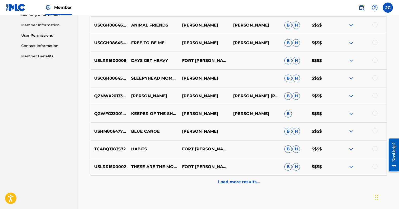
scroll to position [0, 0]
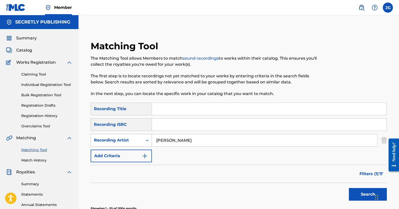
drag, startPoint x: 214, startPoint y: 144, endPoint x: 151, endPoint y: 137, distance: 62.6
click at [151, 137] on div "SearchWithCriteriaefd6e487-589f-46d5-84f6-9a275d1beffc Recording Artist [PERSON…" at bounding box center [239, 140] width 296 height 13
click at [349, 188] on button "Search" at bounding box center [368, 194] width 38 height 13
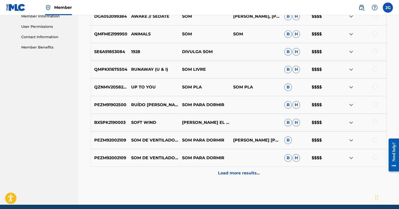
scroll to position [57, 0]
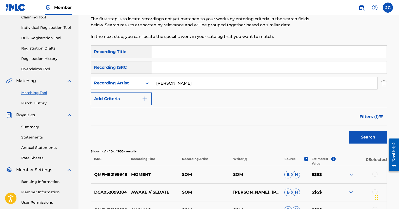
click at [183, 83] on input "[PERSON_NAME]" at bounding box center [264, 83] width 225 height 12
drag, startPoint x: 187, startPoint y: 83, endPoint x: 134, endPoint y: 81, distance: 53.7
click at [134, 81] on div "SearchWithCriteriaefd6e487-589f-46d5-84f6-9a275d1beffc Recording Artist [PERSON…" at bounding box center [239, 83] width 296 height 13
type input "japanese breakfast"
click at [349, 131] on button "Search" at bounding box center [368, 137] width 38 height 13
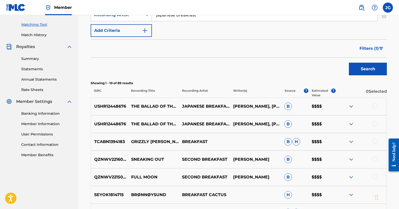
scroll to position [130, 0]
